Goal: Navigation & Orientation: Understand site structure

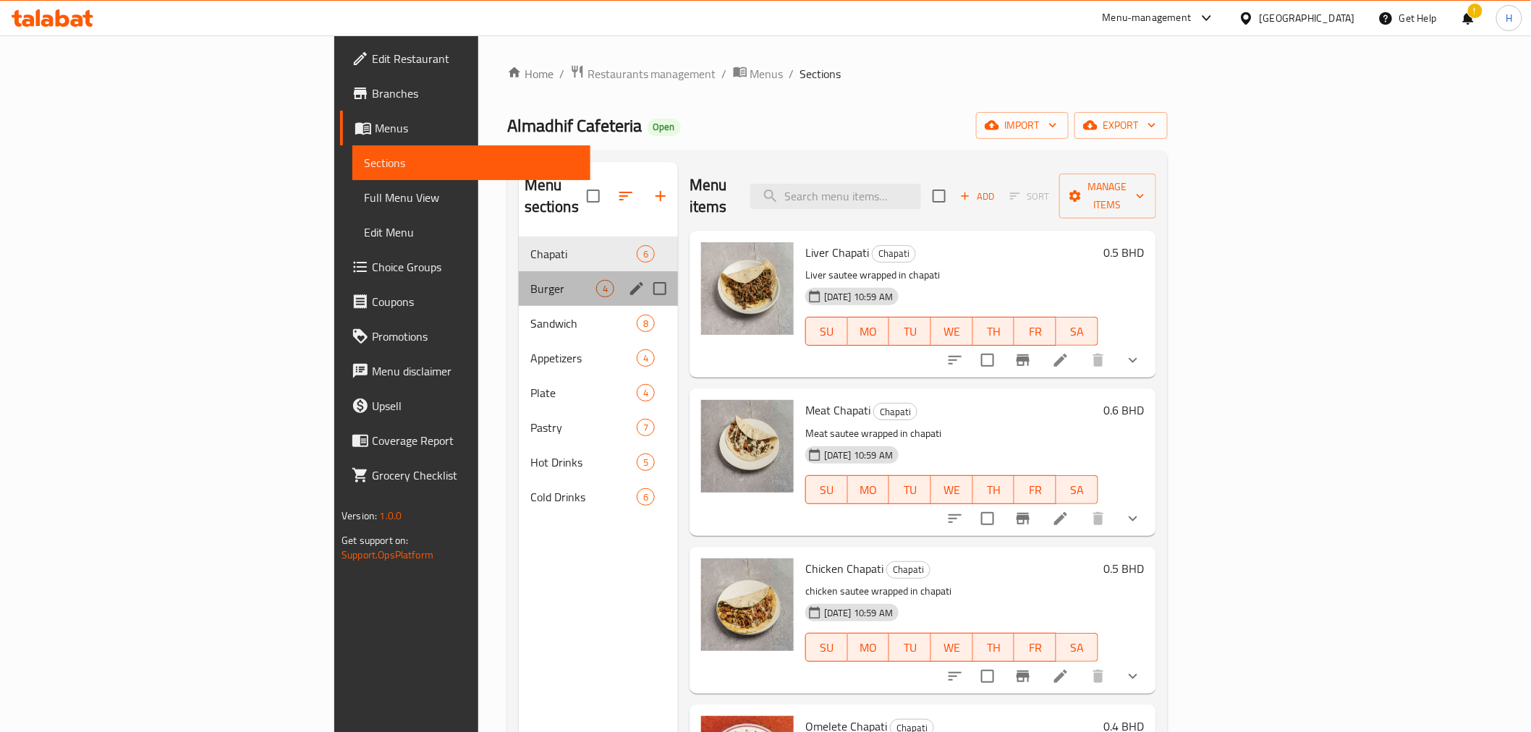
click at [530, 280] on span "Burger" at bounding box center [563, 288] width 66 height 17
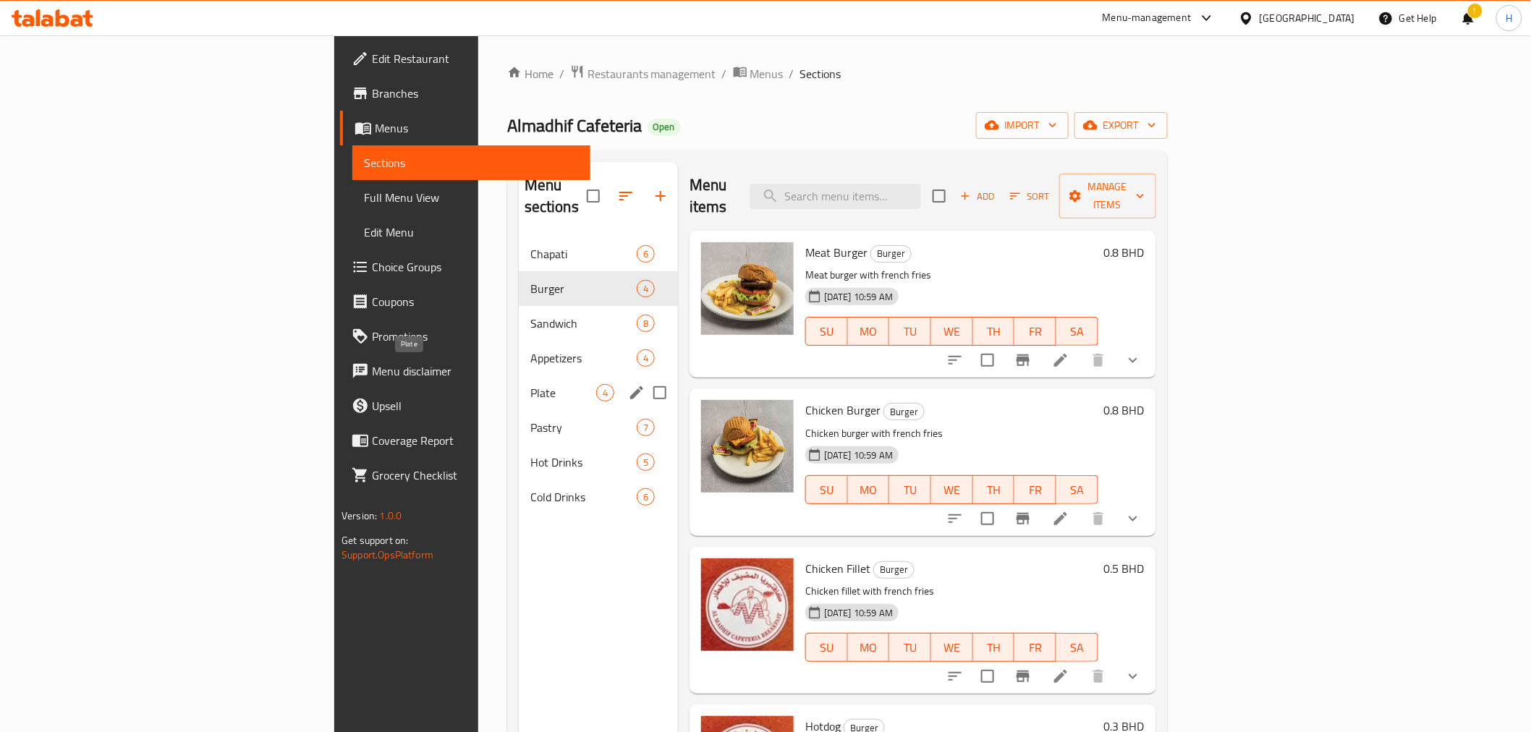
click at [530, 384] on span "Plate" at bounding box center [563, 392] width 66 height 17
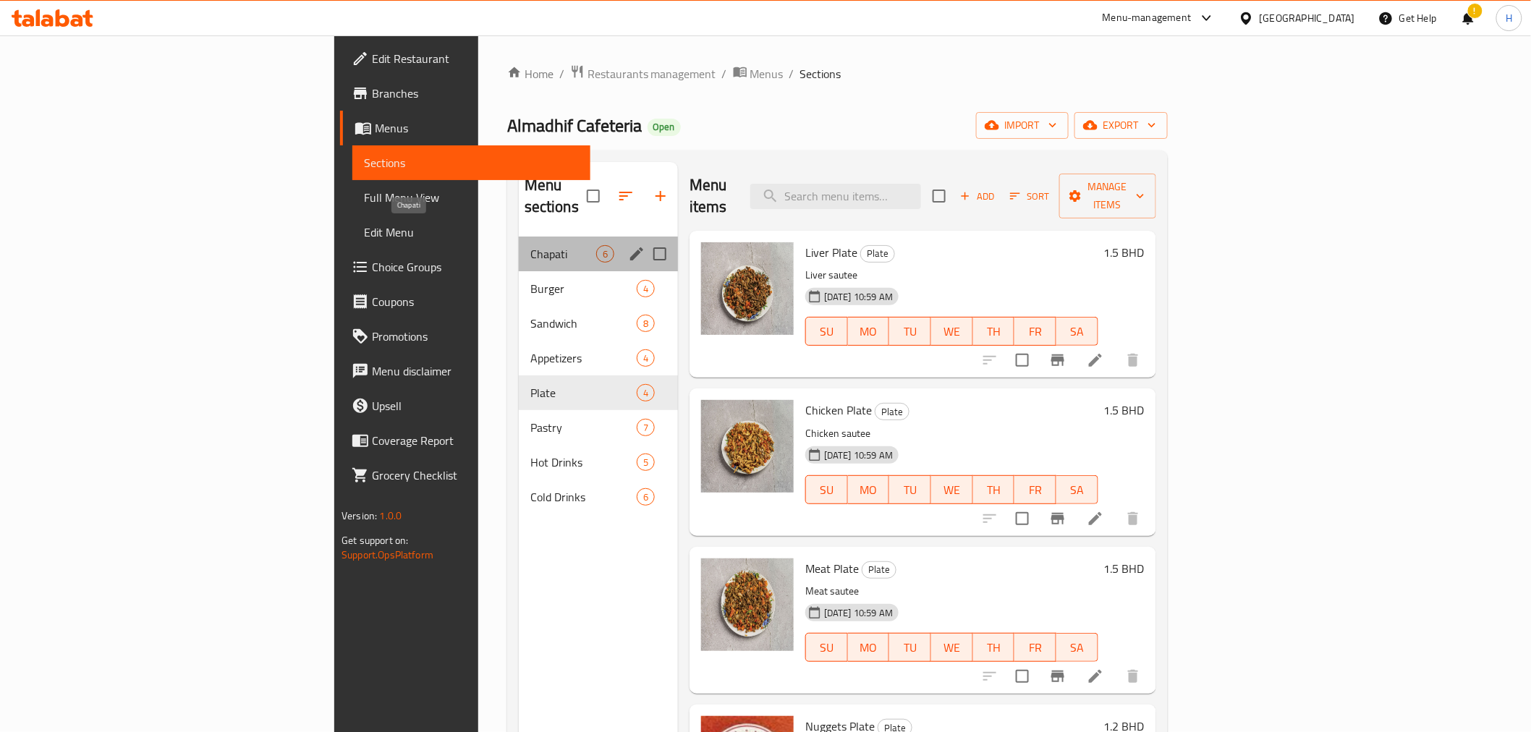
click at [530, 245] on span "Chapati" at bounding box center [563, 253] width 66 height 17
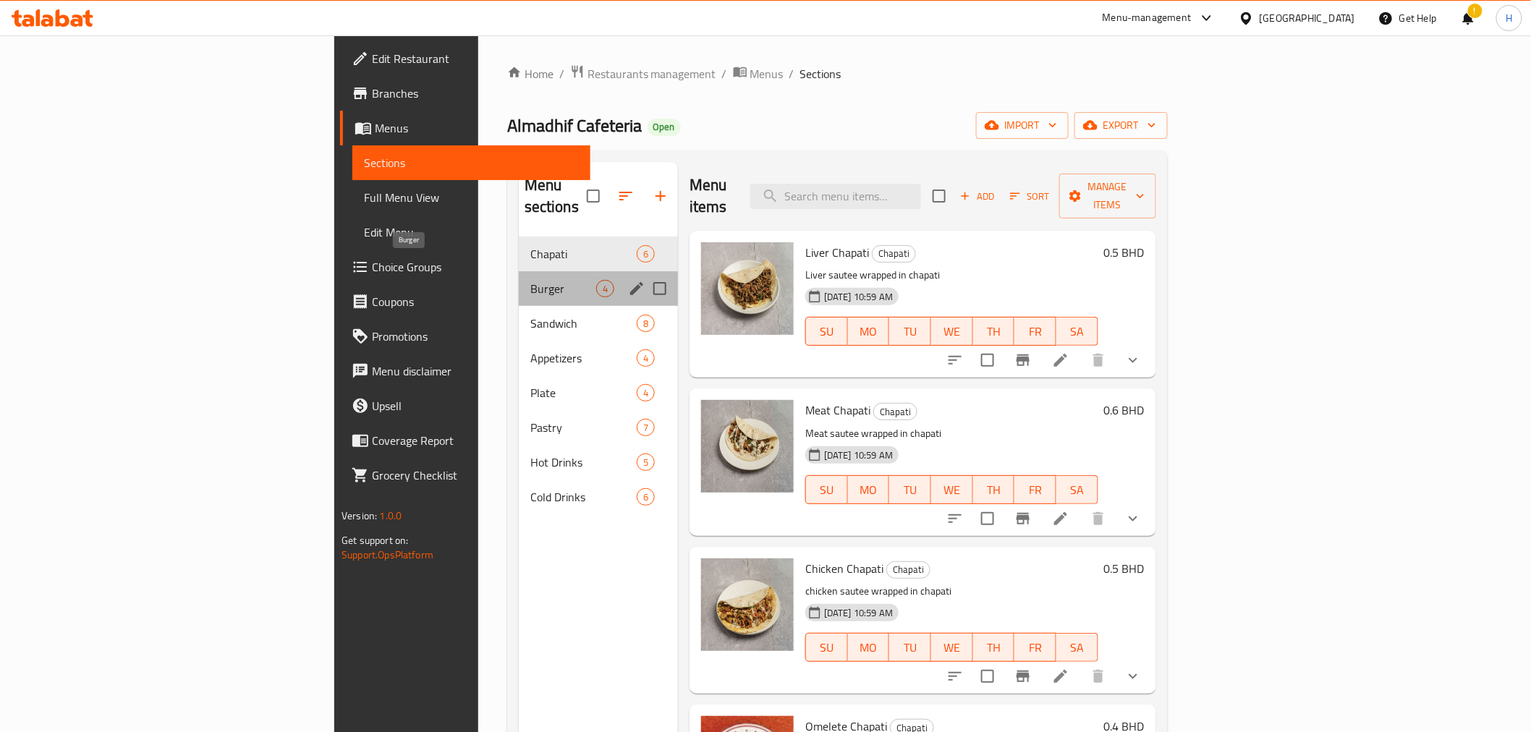
click at [530, 280] on span "Burger" at bounding box center [563, 288] width 66 height 17
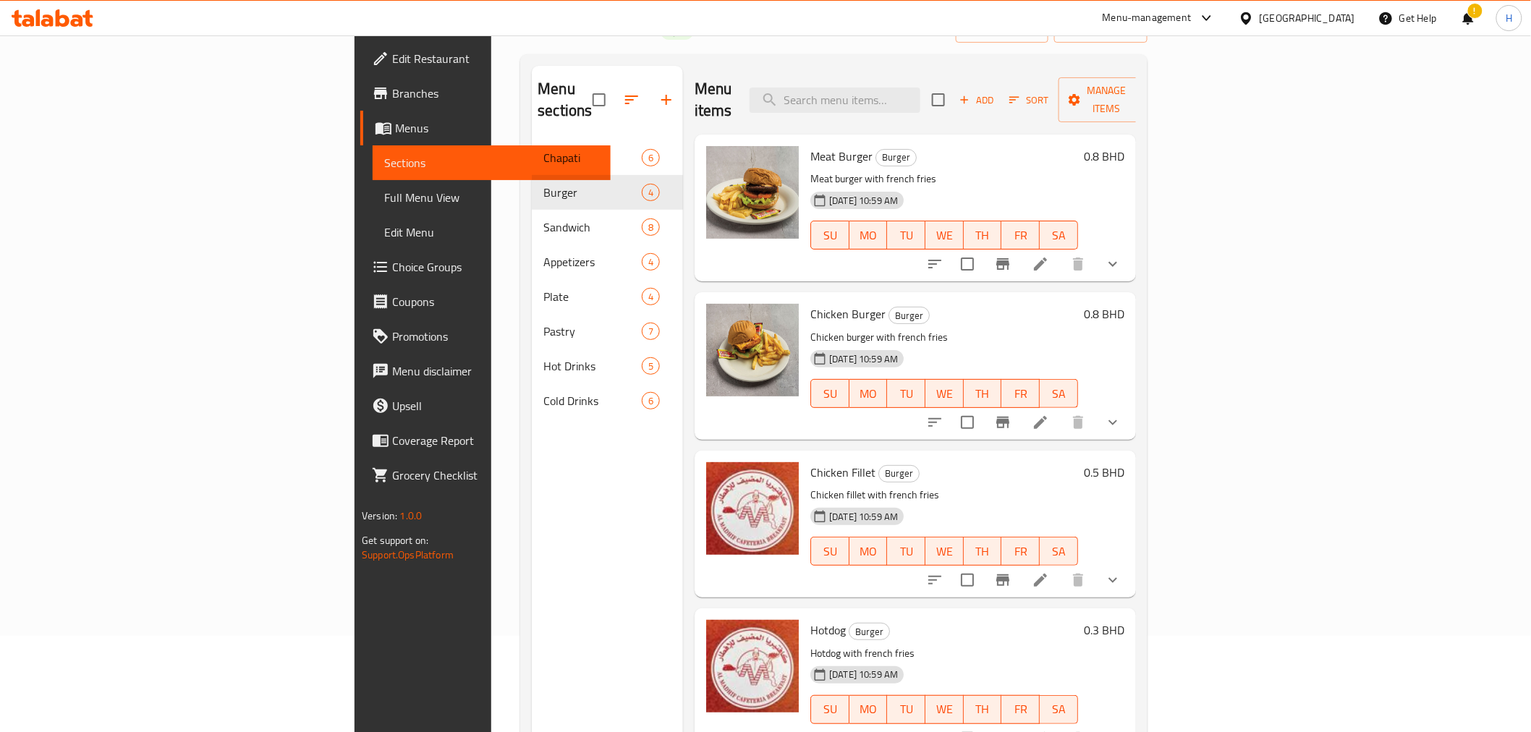
scroll to position [203, 0]
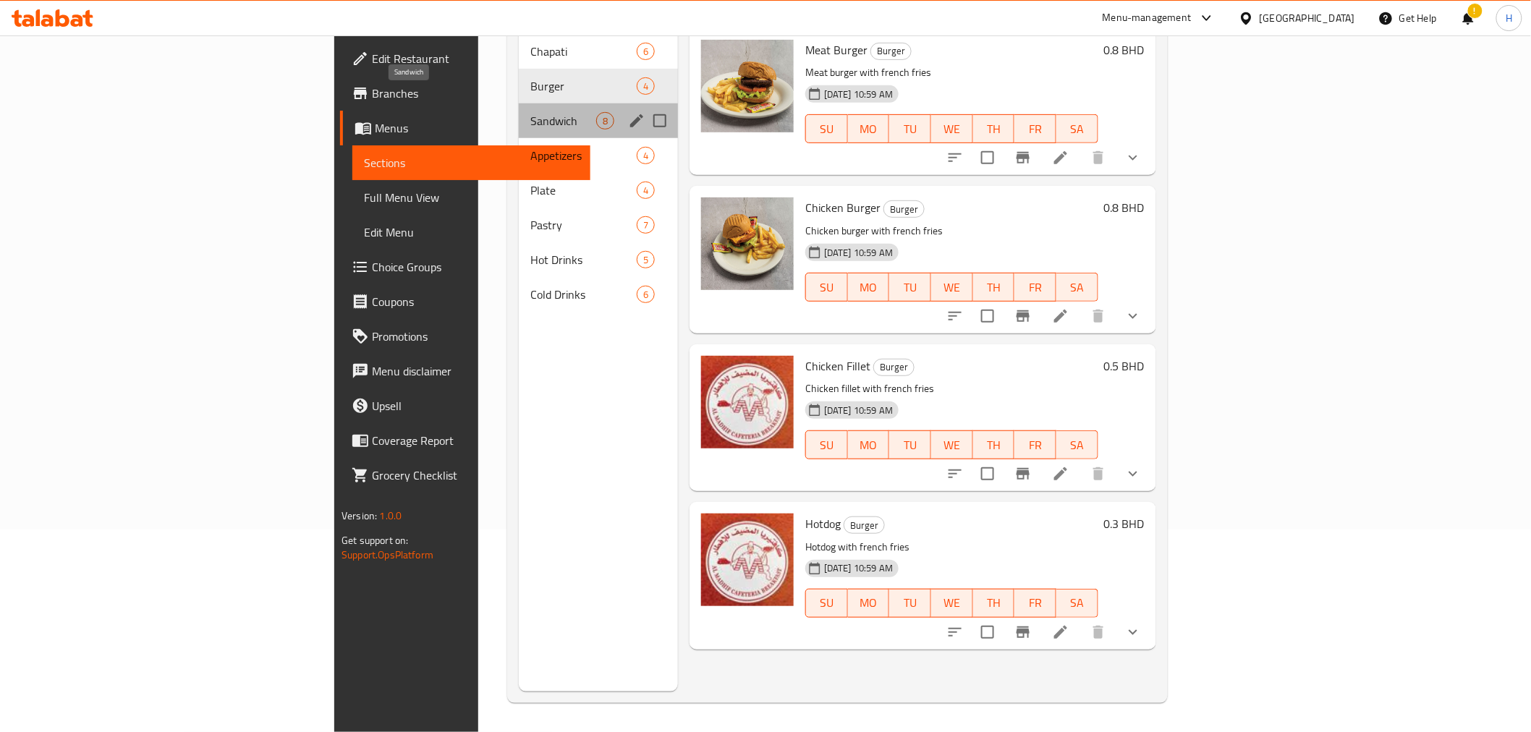
click at [530, 112] on span "Sandwich" at bounding box center [563, 120] width 66 height 17
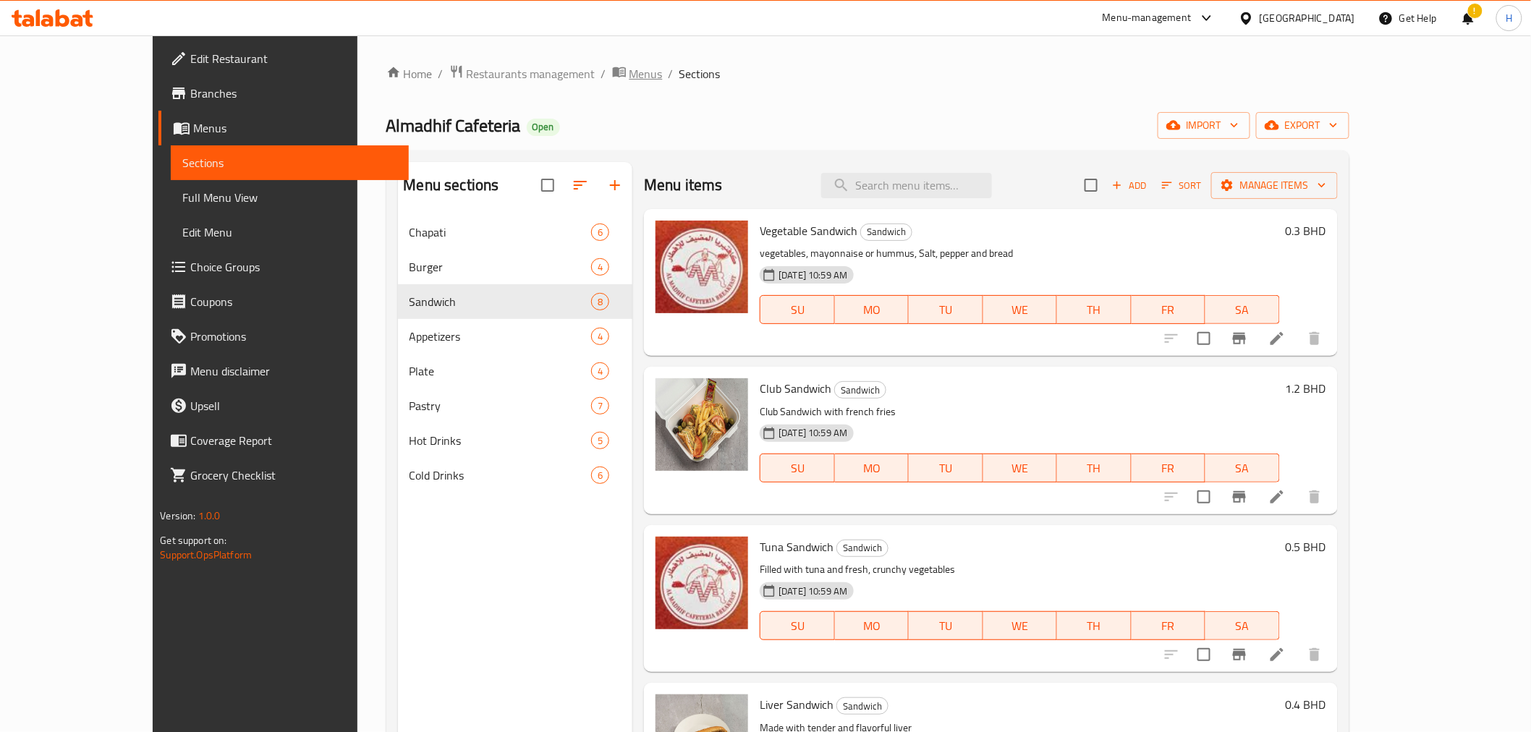
click at [629, 75] on span "Menus" at bounding box center [645, 73] width 33 height 17
